Goal: Complete application form

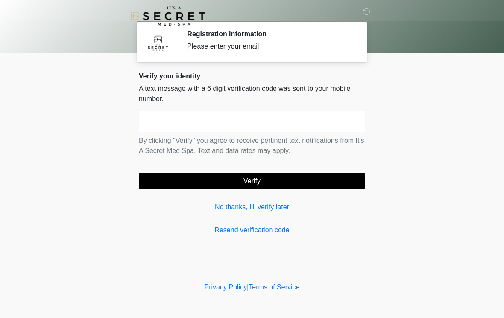
click at [313, 116] on input "text" at bounding box center [252, 121] width 226 height 21
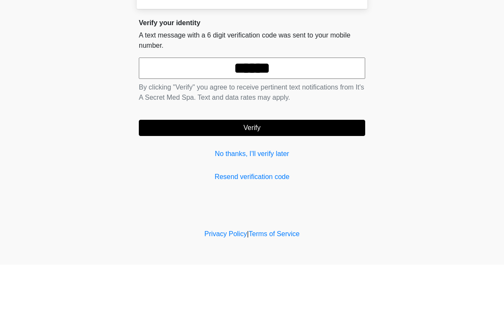
type input "******"
click at [313, 173] on button "Verify" at bounding box center [252, 181] width 226 height 16
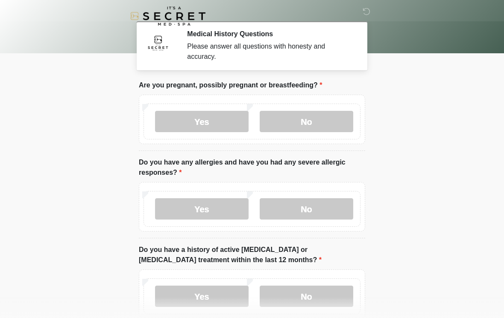
click at [316, 120] on label "No" at bounding box center [305, 121] width 93 height 21
click at [333, 208] on label "No" at bounding box center [305, 208] width 93 height 21
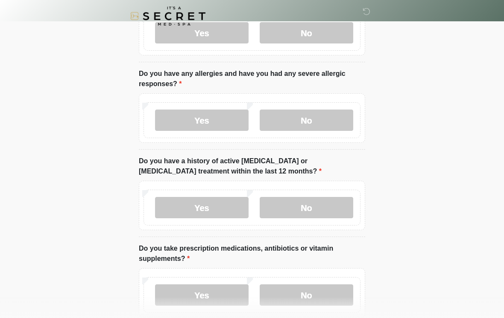
click at [339, 213] on label "No" at bounding box center [305, 207] width 93 height 21
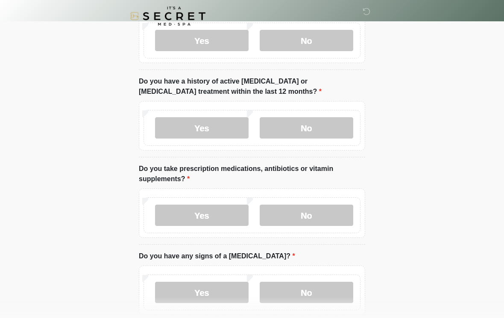
scroll to position [170, 0]
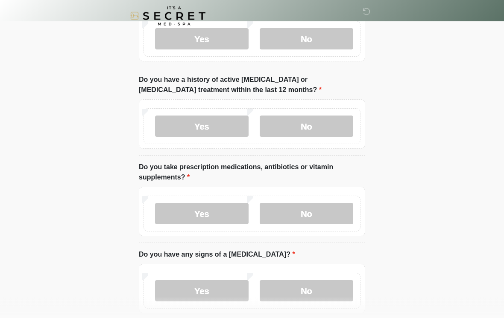
click at [225, 216] on label "Yes" at bounding box center [201, 214] width 93 height 21
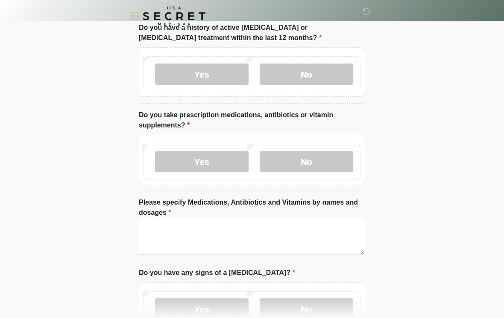
scroll to position [227, 0]
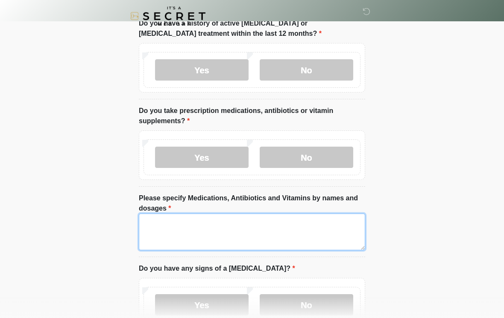
click at [323, 230] on textarea "Please specify Medications, Antibiotics and Vitamins by names and dosages" at bounding box center [252, 232] width 226 height 37
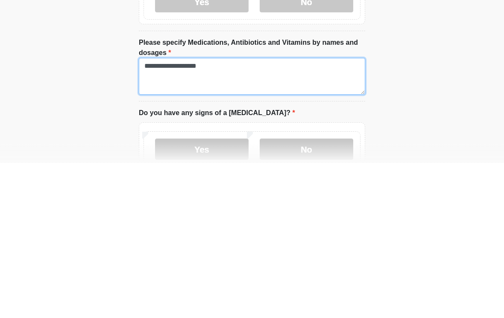
click at [151, 214] on textarea "**********" at bounding box center [252, 232] width 226 height 37
click at [150, 214] on textarea "**********" at bounding box center [252, 232] width 226 height 37
click at [297, 214] on textarea "**********" at bounding box center [252, 232] width 226 height 37
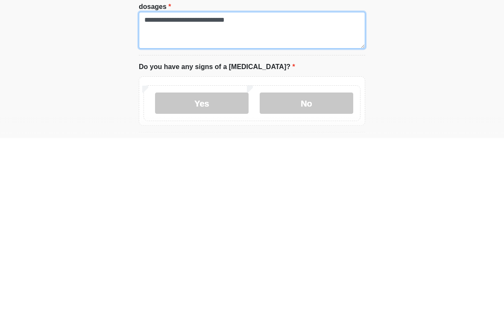
type textarea "**********"
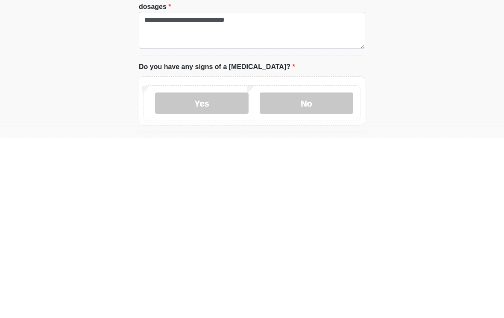
click at [302, 273] on label "No" at bounding box center [305, 283] width 93 height 21
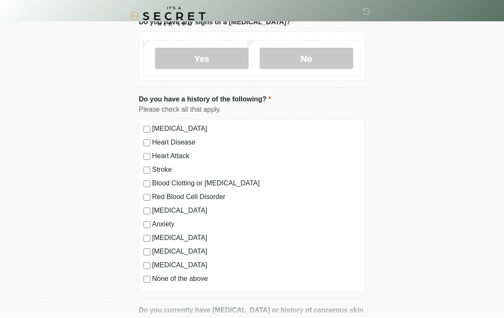
scroll to position [476, 0]
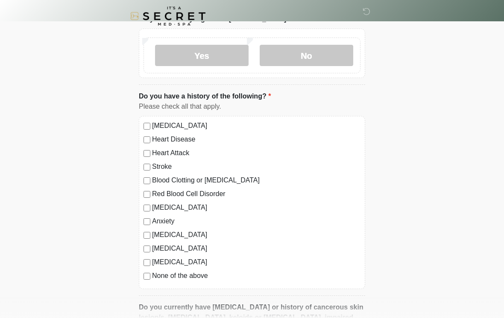
click at [201, 279] on label "None of the above" at bounding box center [256, 276] width 208 height 10
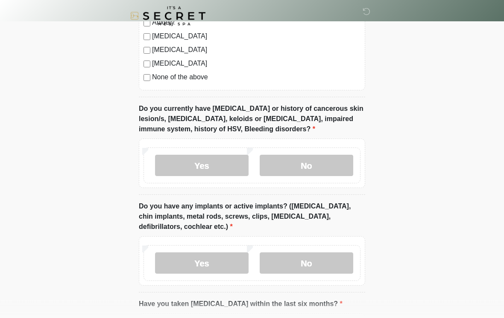
scroll to position [675, 0]
click at [313, 164] on label "No" at bounding box center [305, 165] width 93 height 21
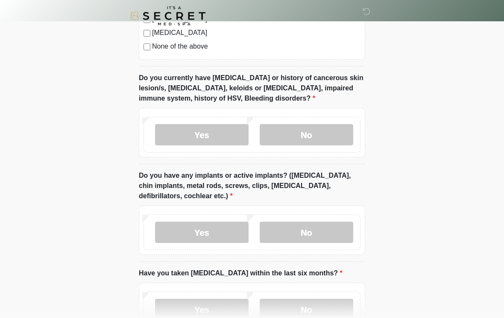
scroll to position [706, 0]
click at [312, 231] on label "No" at bounding box center [305, 232] width 93 height 21
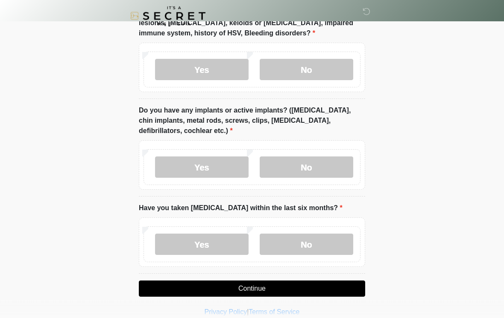
scroll to position [771, 0]
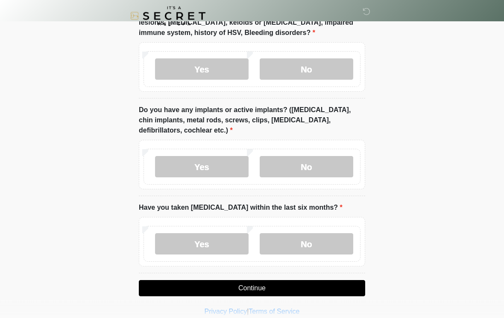
click at [219, 172] on label "Yes" at bounding box center [201, 167] width 93 height 21
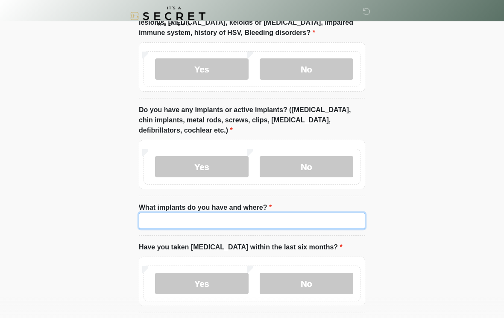
click at [294, 218] on input "What implants do you have and where?" at bounding box center [252, 221] width 226 height 16
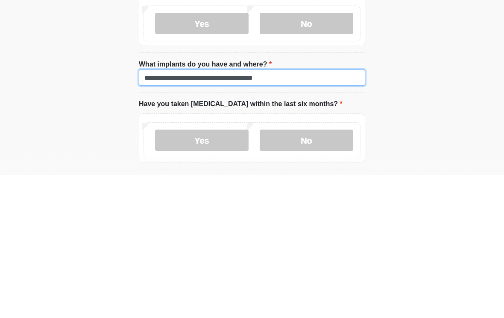
type input "**********"
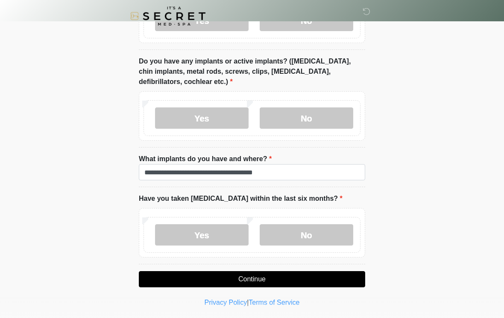
click at [291, 233] on label "No" at bounding box center [305, 234] width 93 height 21
click at [250, 280] on button "Continue" at bounding box center [252, 279] width 226 height 16
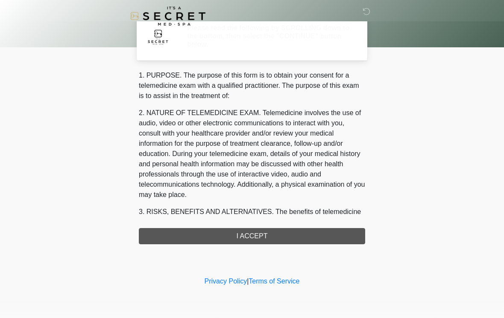
scroll to position [0, 0]
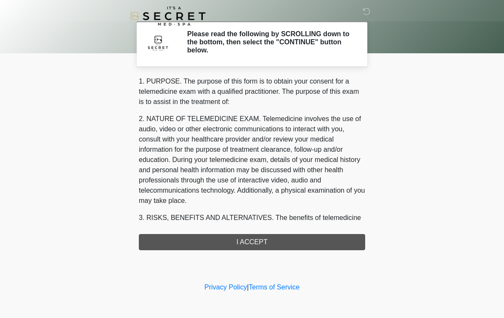
click at [236, 239] on div "1. PURPOSE. The purpose of this form is to obtain your consent for a telemedici…" at bounding box center [252, 163] width 226 height 174
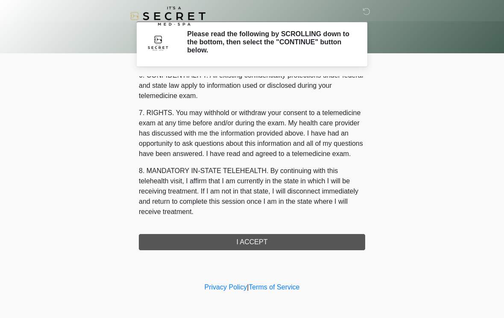
scroll to position [347, 0]
click at [270, 242] on button "I ACCEPT" at bounding box center [252, 242] width 226 height 16
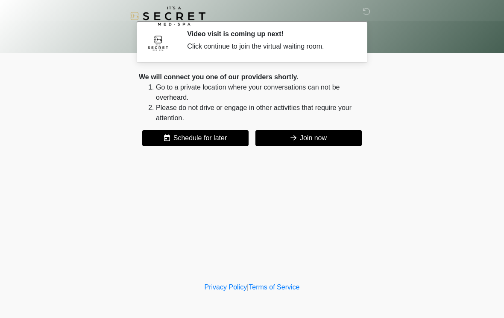
click at [303, 143] on button "Join now" at bounding box center [308, 138] width 106 height 16
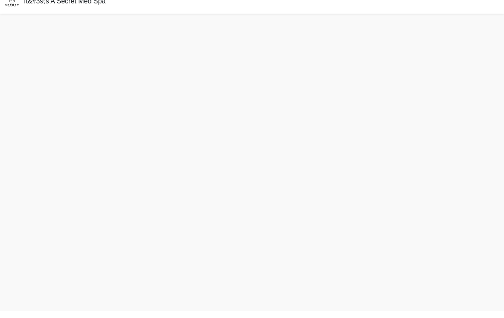
scroll to position [3, 0]
